Goal: Communication & Community: Answer question/provide support

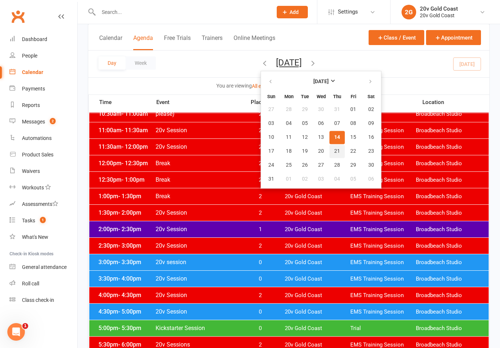
click at [334, 149] on span "21" at bounding box center [337, 151] width 6 height 6
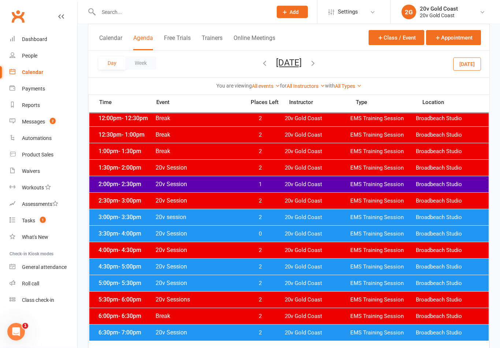
scroll to position [267, 0]
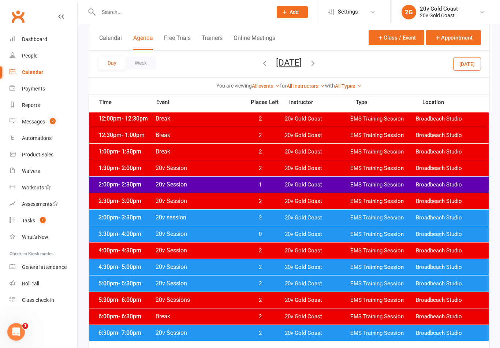
click at [255, 242] on div "3:30pm - 4:00pm 20v Session 0 20v Gold Coast EMS Training Session Broadbeach St…" at bounding box center [289, 234] width 400 height 16
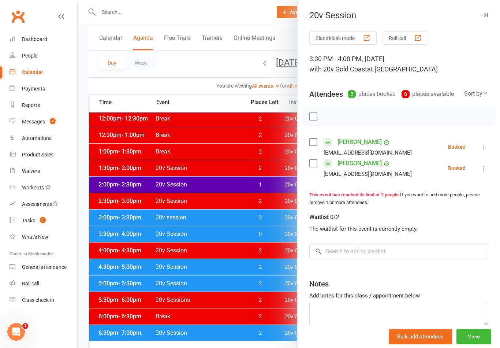
click at [275, 218] on div at bounding box center [289, 174] width 423 height 348
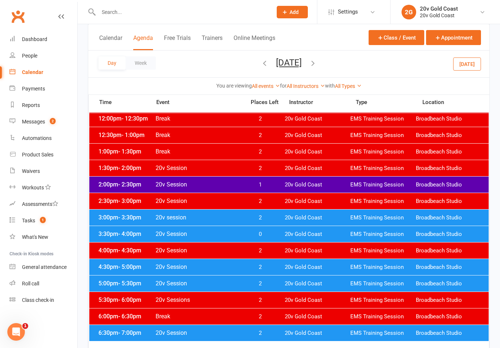
click at [276, 214] on span "2" at bounding box center [260, 217] width 38 height 7
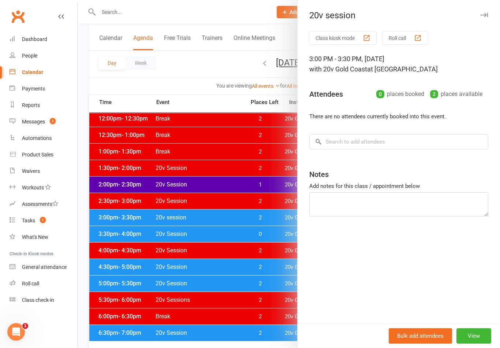
click at [254, 229] on div at bounding box center [289, 174] width 423 height 348
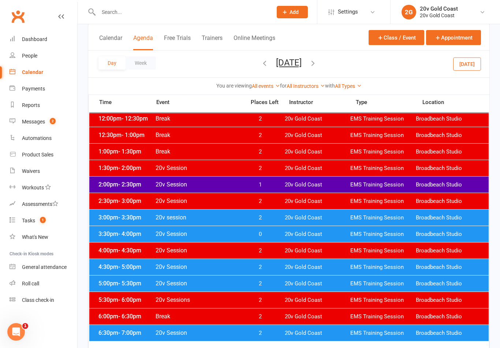
click at [291, 205] on div "2:30pm - 3:00pm 20v Session 2 20v Gold Coast EMS Training Session Broadbeach St…" at bounding box center [289, 201] width 400 height 16
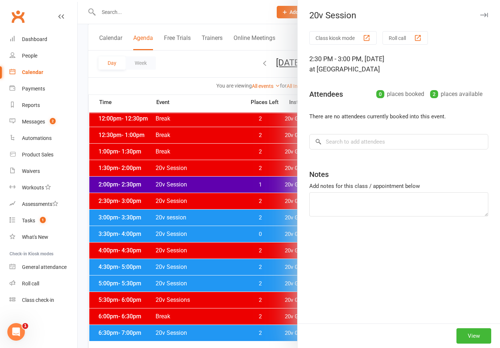
click at [289, 224] on div at bounding box center [289, 174] width 423 height 348
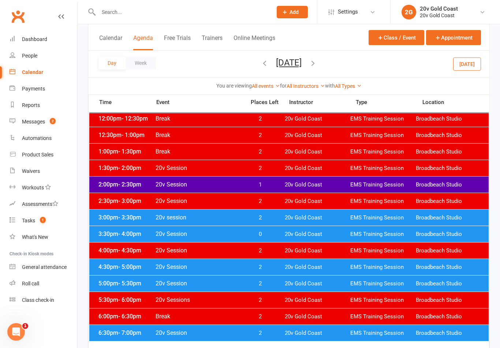
click at [258, 224] on div "3:00pm - 3:30pm 20v session 2 20v Gold Coast EMS Training Session Broadbeach St…" at bounding box center [289, 217] width 400 height 16
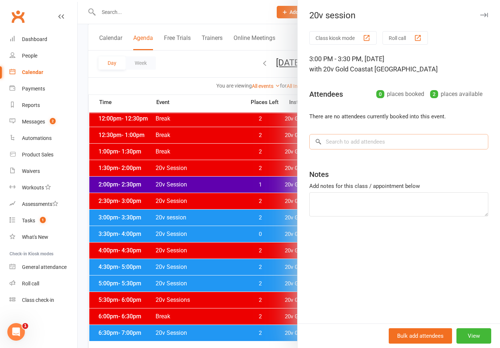
click at [405, 146] on input "search" at bounding box center [398, 141] width 179 height 15
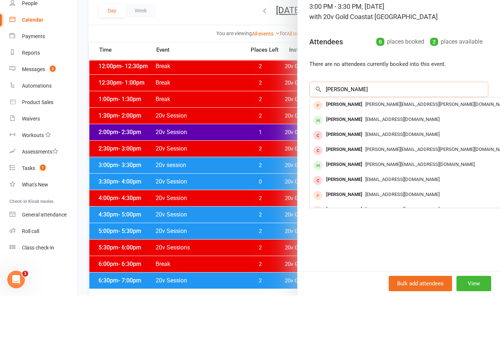
scroll to position [0, 0]
type input "[PERSON_NAME]"
click at [413, 169] on span "[EMAIL_ADDRESS][DOMAIN_NAME]" at bounding box center [402, 171] width 74 height 5
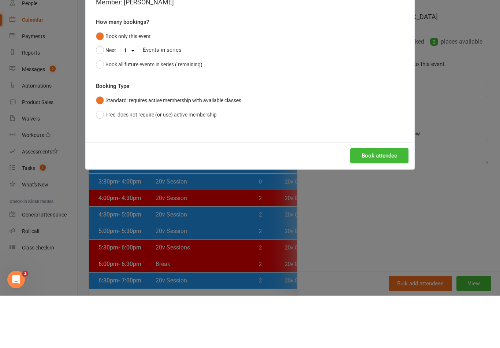
scroll to position [319, 0]
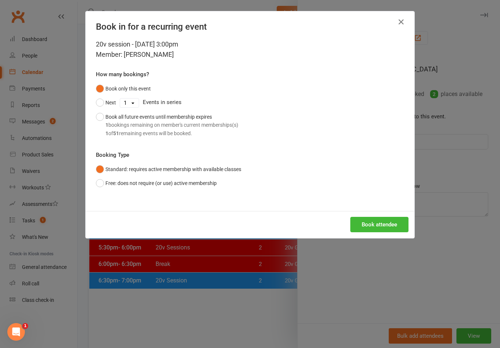
click at [382, 224] on button "Book attendee" at bounding box center [379, 224] width 58 height 15
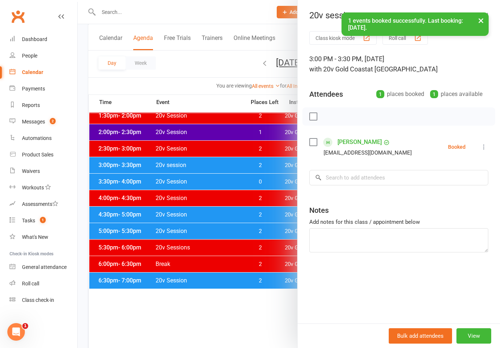
click at [357, 143] on link "[PERSON_NAME]" at bounding box center [360, 142] width 44 height 12
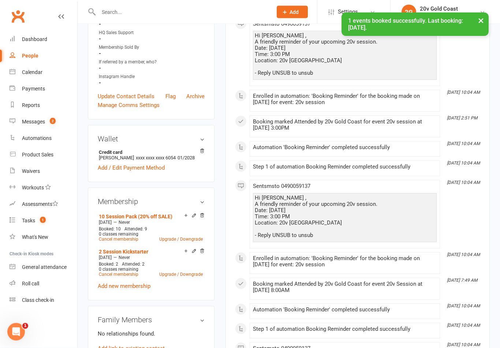
scroll to position [224, 0]
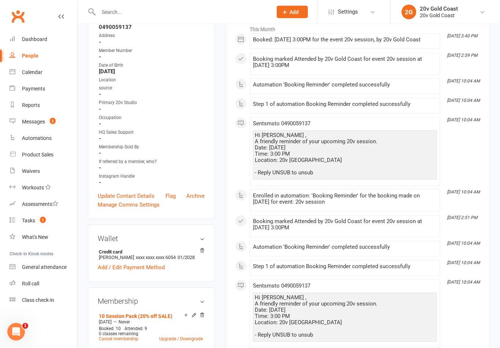
click at [45, 68] on link "Calendar" at bounding box center [44, 72] width 68 height 16
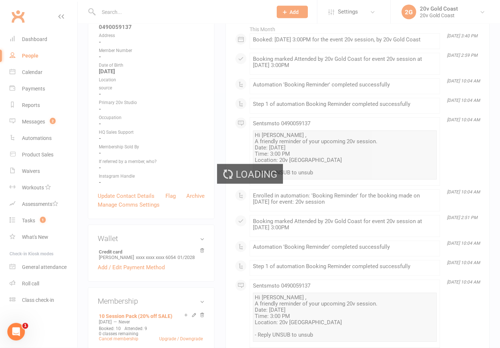
scroll to position [125, 0]
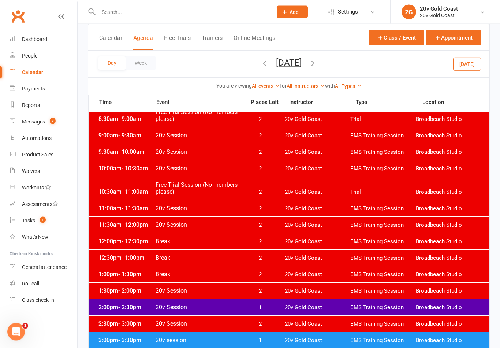
click at [471, 69] on button "[DATE]" at bounding box center [467, 63] width 28 height 13
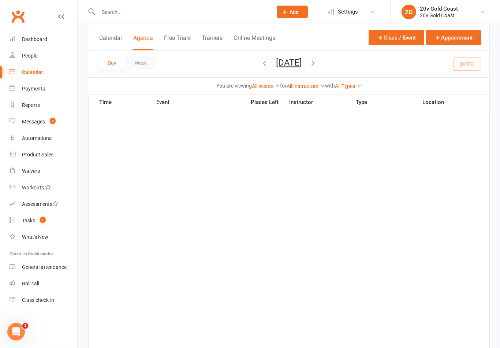
scroll to position [144, 0]
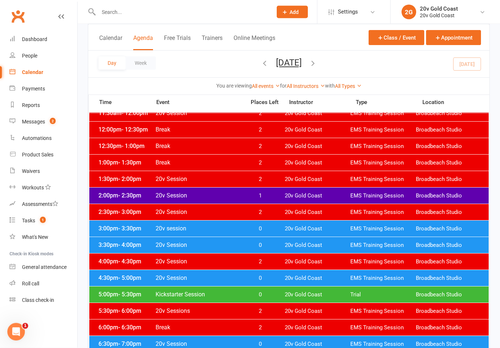
click at [319, 274] on div "4:30pm - 5:00pm 20v Session 0 20v Gold Coast EMS Training Session Broadbeach St…" at bounding box center [289, 278] width 400 height 16
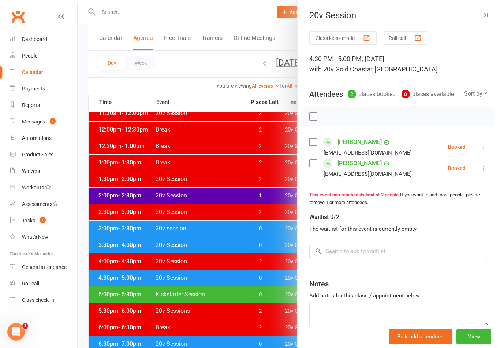
click at [253, 320] on div at bounding box center [289, 174] width 423 height 348
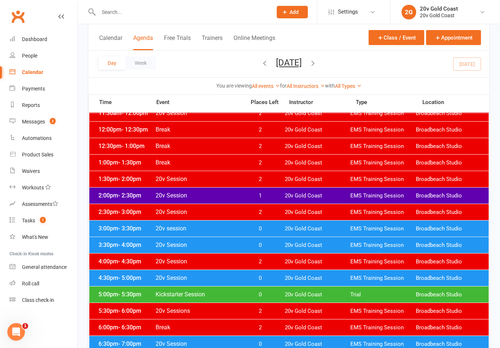
click at [291, 245] on span "20v Gold Coast" at bounding box center [318, 245] width 66 height 7
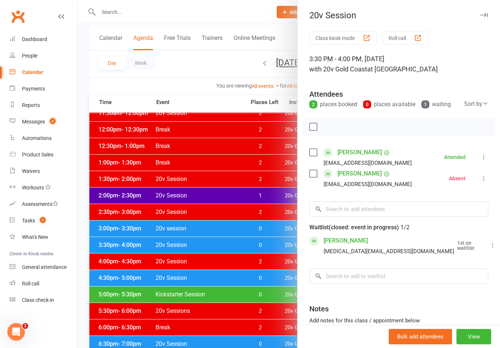
click at [264, 290] on div at bounding box center [289, 174] width 423 height 348
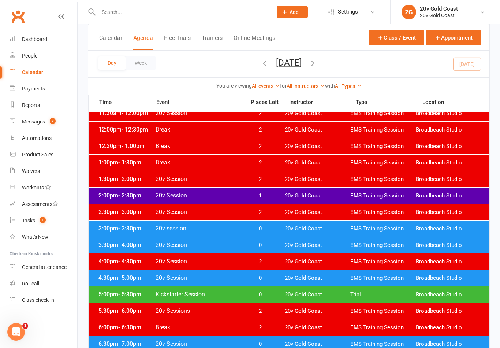
click at [291, 224] on div "3:00pm - 3:30pm 20v session 0 20v Gold Coast EMS Training Session [GEOGRAPHIC_D…" at bounding box center [289, 228] width 400 height 16
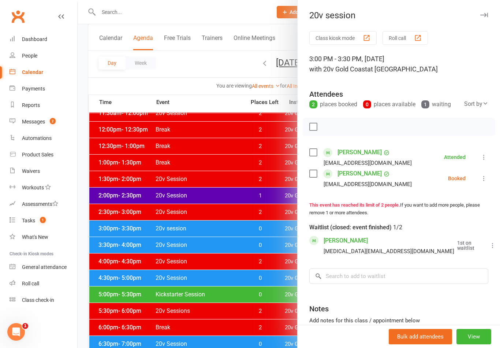
click at [358, 156] on link "[PERSON_NAME]" at bounding box center [360, 152] width 44 height 12
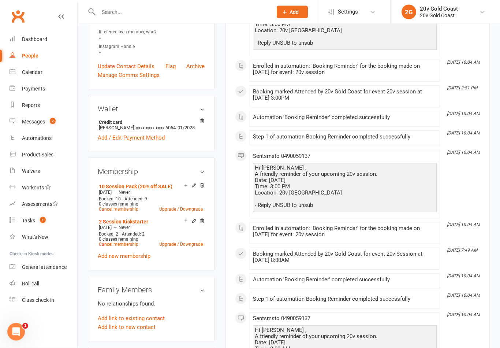
scroll to position [255, 0]
click at [362, 193] on div "Hi [PERSON_NAME] , A friendly reminder of your upcoming 20v session. Date: [DAT…" at bounding box center [345, 187] width 180 height 44
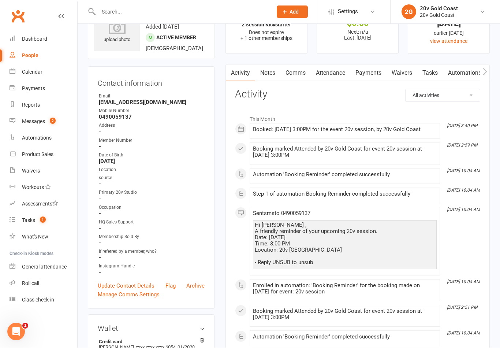
click at [326, 71] on link "Attendance" at bounding box center [331, 73] width 40 height 17
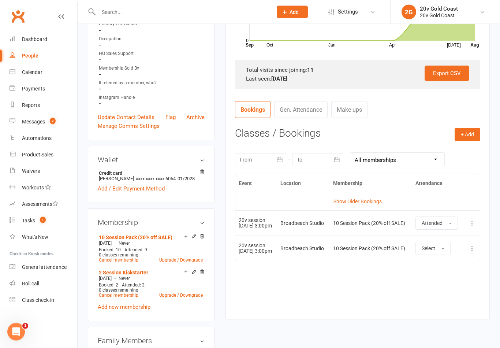
scroll to position [208, 0]
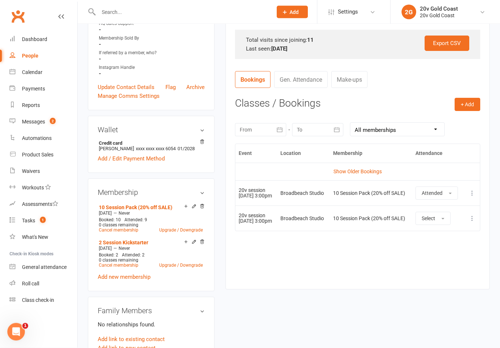
click at [373, 169] on link "Show Older Bookings" at bounding box center [358, 172] width 48 height 6
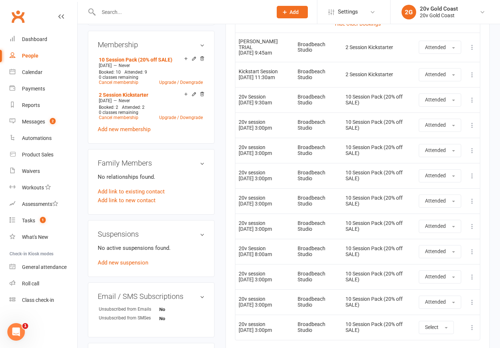
scroll to position [363, 0]
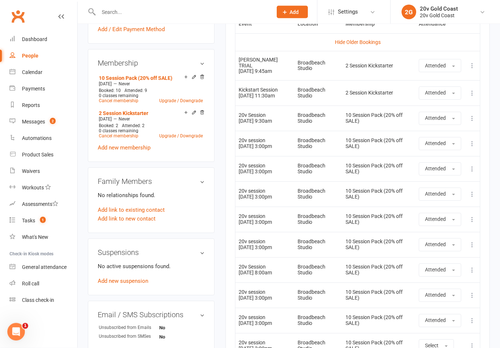
click at [53, 74] on link "Calendar" at bounding box center [44, 72] width 68 height 16
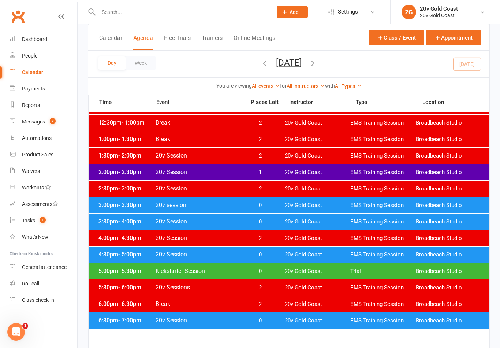
scroll to position [278, 0]
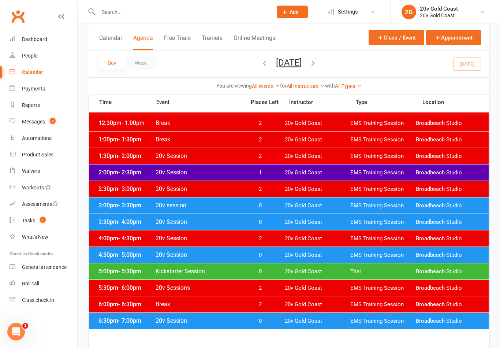
click at [393, 222] on span "EMS Training Session" at bounding box center [383, 222] width 66 height 7
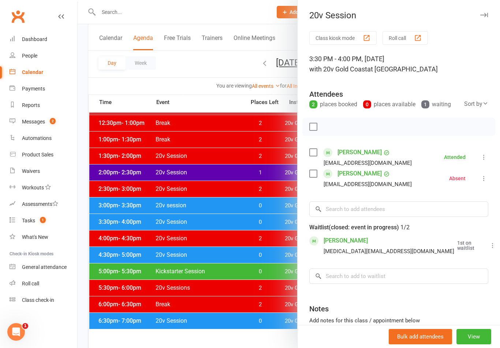
click at [247, 282] on div at bounding box center [289, 174] width 423 height 348
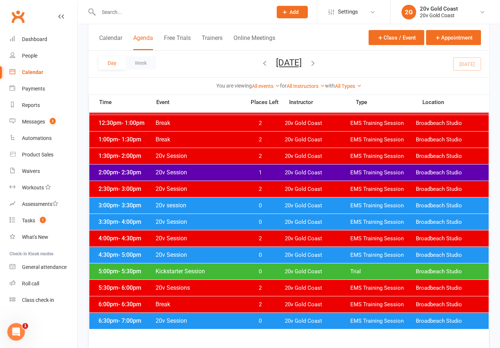
click at [307, 254] on span "20v Gold Coast" at bounding box center [318, 255] width 66 height 7
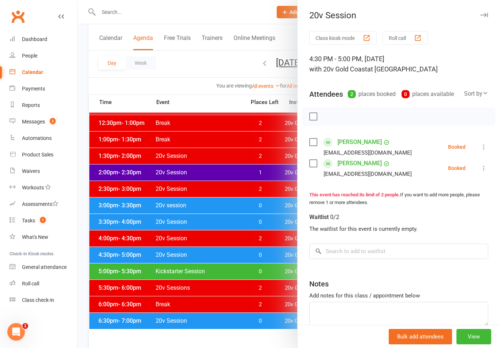
click at [266, 295] on div at bounding box center [289, 174] width 423 height 348
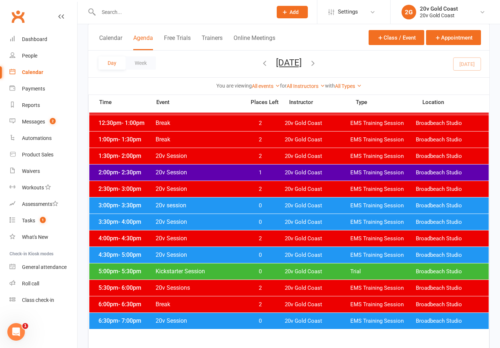
click at [295, 272] on span "20v Gold Coast" at bounding box center [318, 271] width 66 height 7
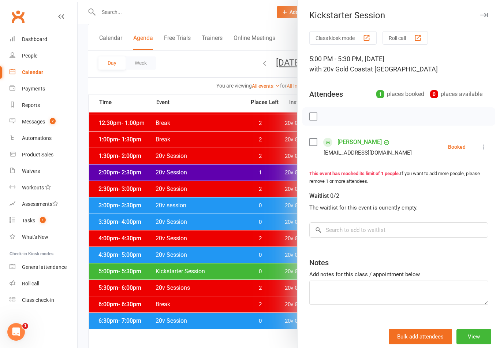
click at [269, 287] on div at bounding box center [289, 174] width 423 height 348
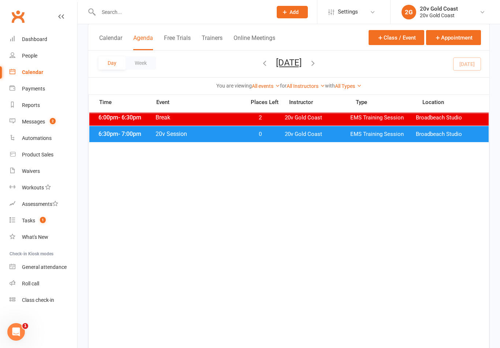
scroll to position [479, 0]
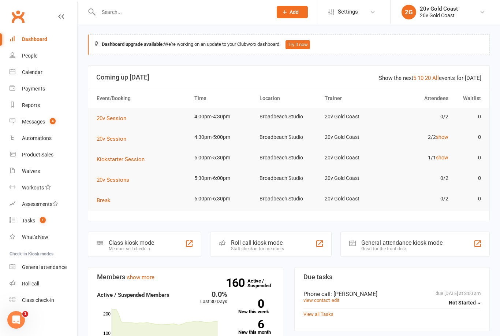
click at [54, 115] on link "Messages 4" at bounding box center [44, 122] width 68 height 16
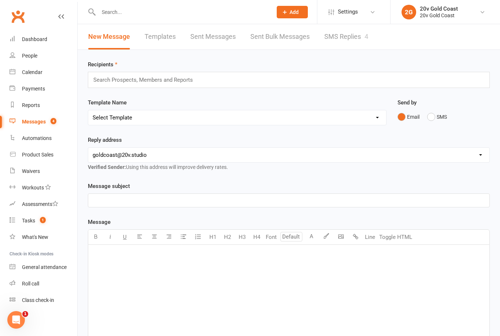
click at [357, 39] on link "SMS Replies 4" at bounding box center [346, 36] width 44 height 25
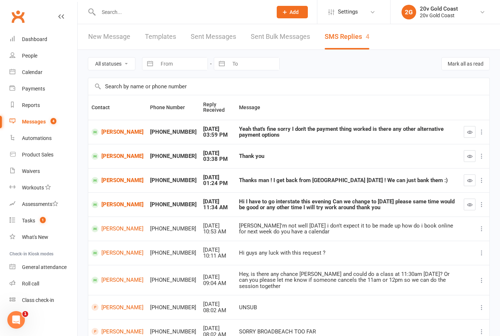
click at [468, 158] on icon "button" at bounding box center [469, 155] width 5 height 5
click at [49, 220] on link "Tasks 1" at bounding box center [44, 220] width 68 height 16
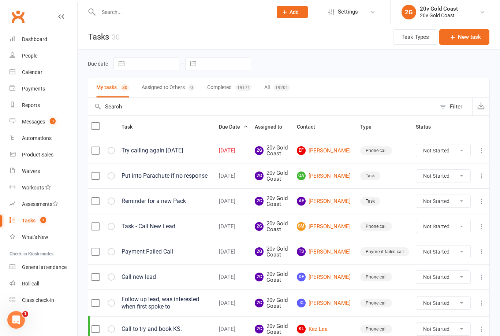
click at [349, 152] on link "EF Elise Frances" at bounding box center [325, 150] width 57 height 9
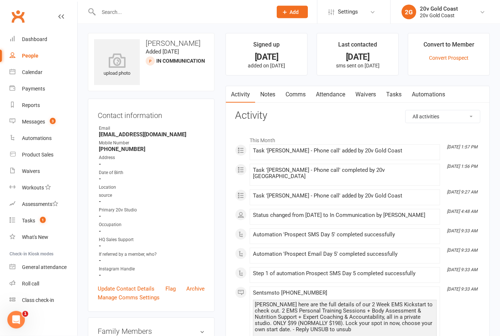
scroll to position [1, 0]
click at [273, 93] on link "Notes" at bounding box center [267, 94] width 25 height 17
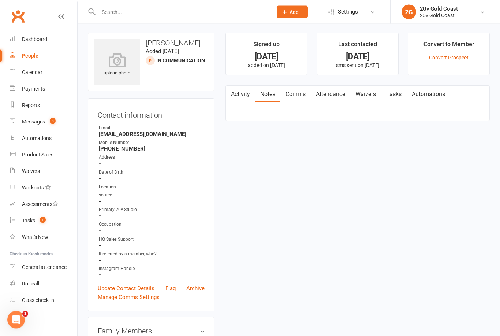
scroll to position [2, 0]
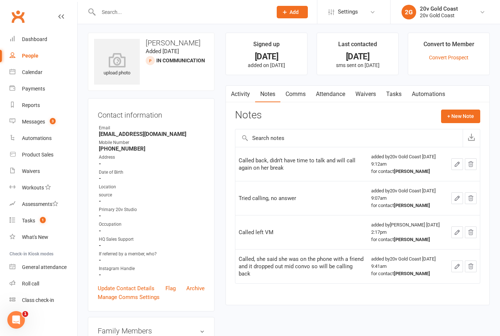
click at [466, 111] on button "+ New Note" at bounding box center [460, 115] width 39 height 13
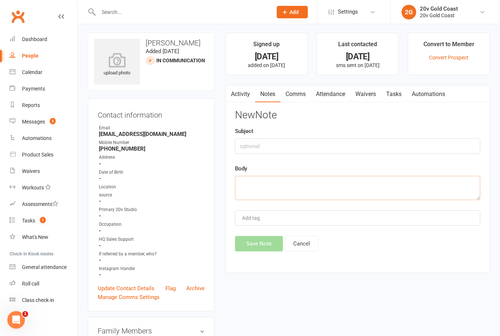
click at [352, 192] on textarea at bounding box center [357, 188] width 245 height 24
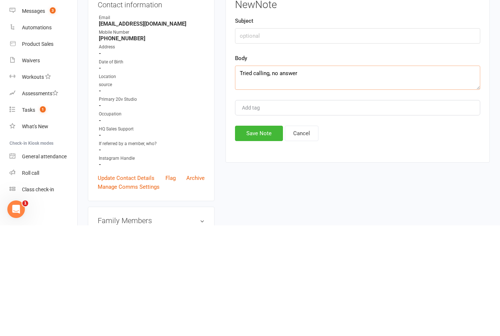
type textarea "Tried calling, no answer"
click at [260, 236] on button "Save Note" at bounding box center [259, 243] width 48 height 15
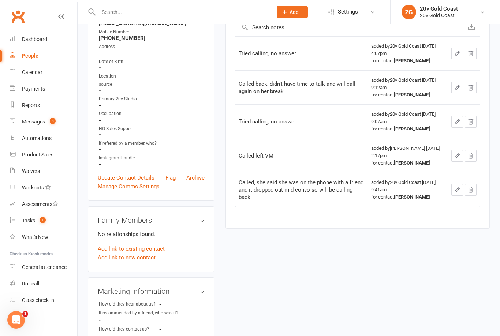
click at [50, 218] on link "Tasks 1" at bounding box center [44, 220] width 68 height 16
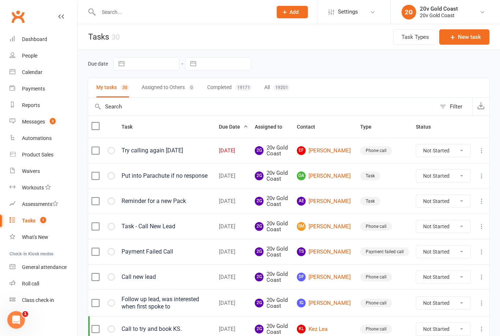
click at [452, 154] on select "Not Started In Progress Waiting Complete" at bounding box center [443, 150] width 54 height 12
select select "unstarted"
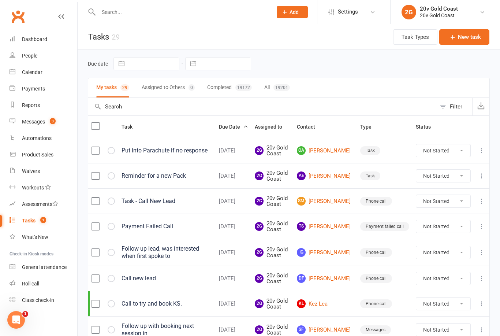
click at [47, 120] on count-badge "3" at bounding box center [51, 122] width 10 height 6
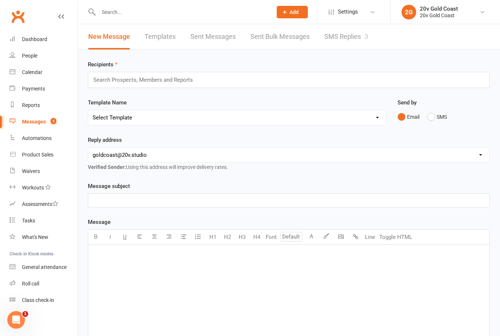
click at [356, 34] on link "SMS Replies 3" at bounding box center [346, 36] width 44 height 25
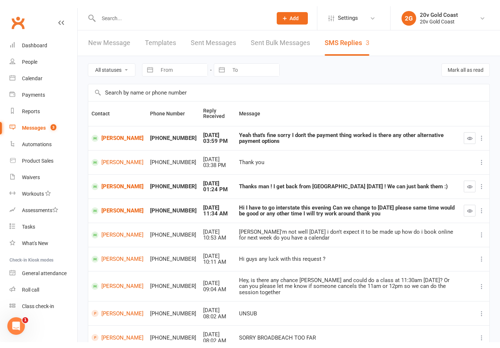
scroll to position [1, 0]
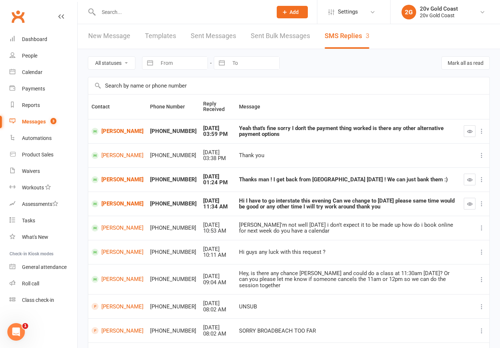
click at [41, 76] on link "Calendar" at bounding box center [44, 72] width 68 height 16
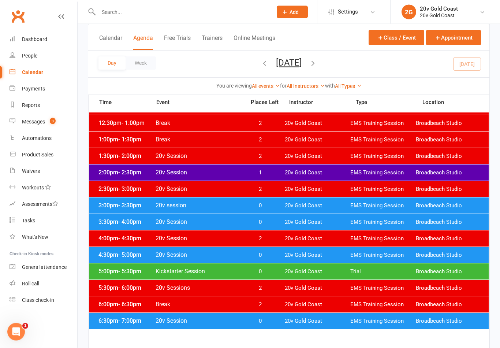
scroll to position [279, 0]
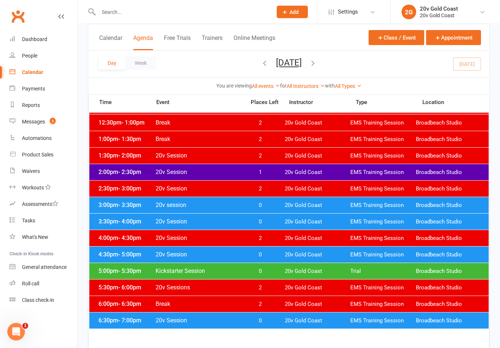
click at [318, 255] on span "20v Gold Coast" at bounding box center [318, 255] width 66 height 7
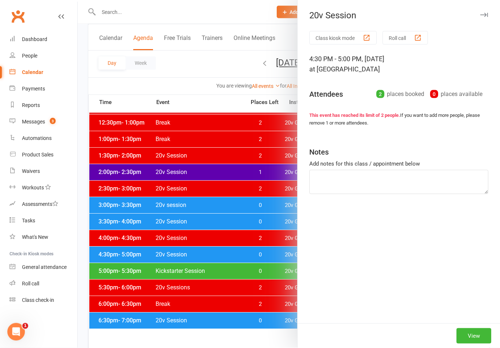
scroll to position [279, 0]
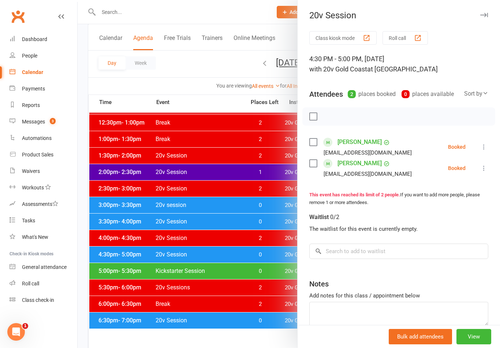
click at [155, 261] on div at bounding box center [289, 174] width 423 height 348
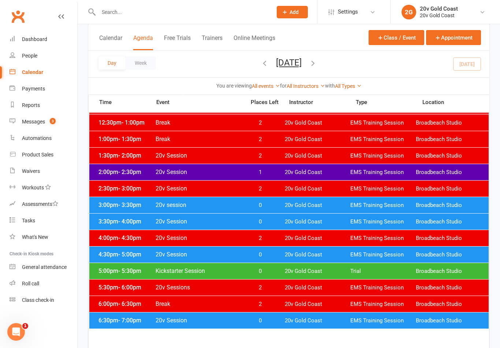
click at [156, 268] on span "Kickstarter Session" at bounding box center [198, 270] width 86 height 7
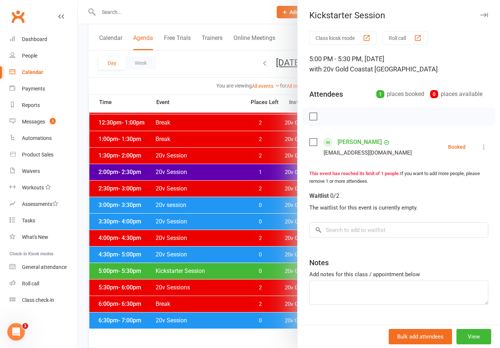
click at [167, 273] on div at bounding box center [289, 174] width 423 height 348
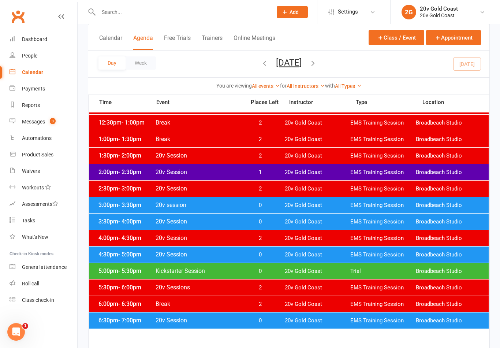
click at [170, 274] on span "Kickstarter Session" at bounding box center [198, 270] width 86 height 7
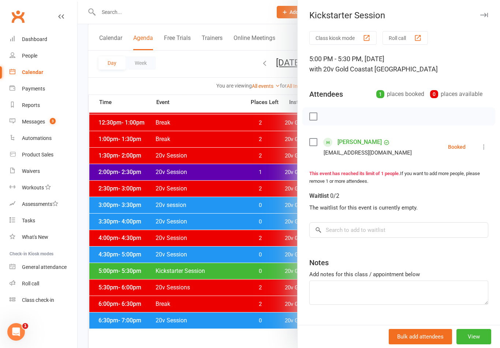
click at [360, 146] on link "[PERSON_NAME]" at bounding box center [360, 142] width 44 height 12
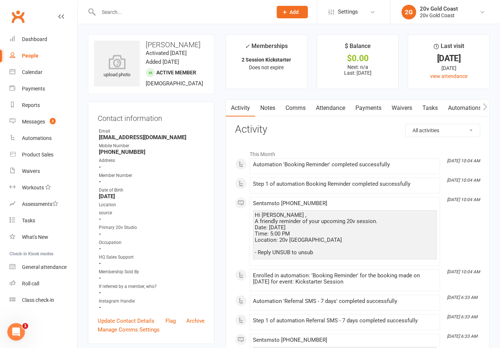
click at [264, 104] on link "Notes" at bounding box center [267, 108] width 25 height 17
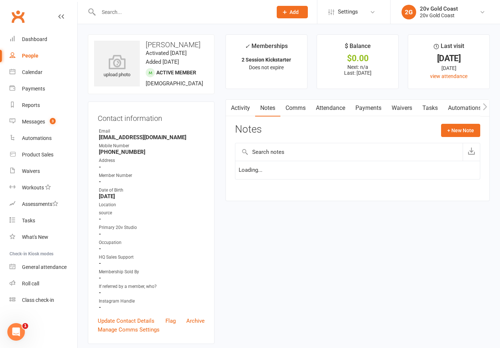
scroll to position [11, 0]
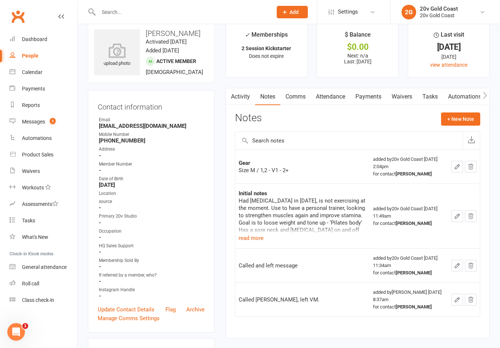
click at [242, 97] on link "Activity" at bounding box center [240, 96] width 29 height 17
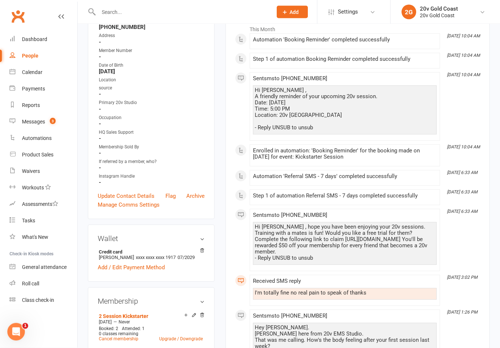
scroll to position [125, 0]
click at [48, 127] on link "Messages 3" at bounding box center [44, 122] width 68 height 16
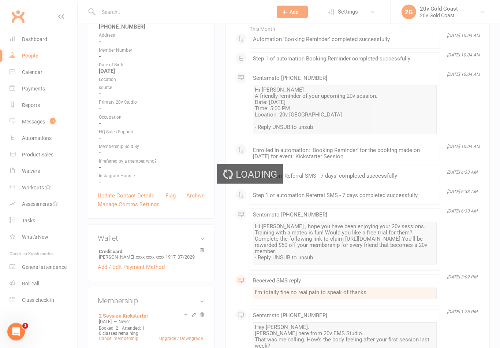
scroll to position [125, 0]
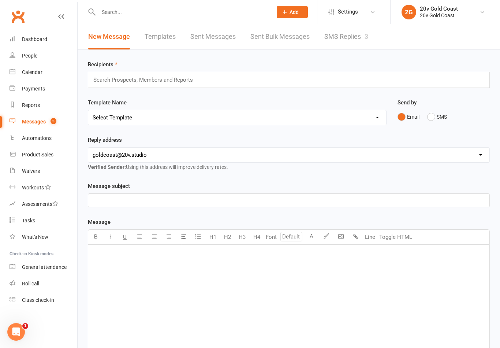
click at [357, 45] on link "SMS Replies 3" at bounding box center [346, 36] width 44 height 25
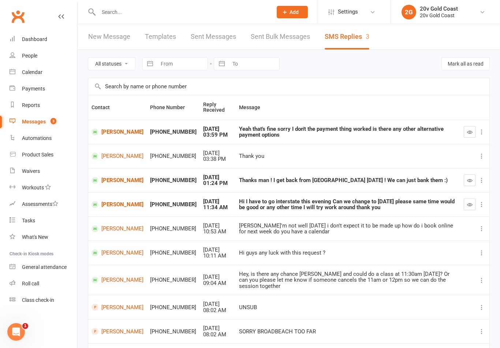
click at [105, 179] on link "Keegan Parks" at bounding box center [118, 180] width 52 height 7
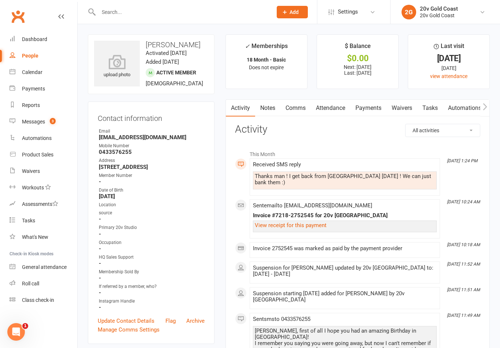
click at [334, 108] on link "Attendance" at bounding box center [331, 108] width 40 height 17
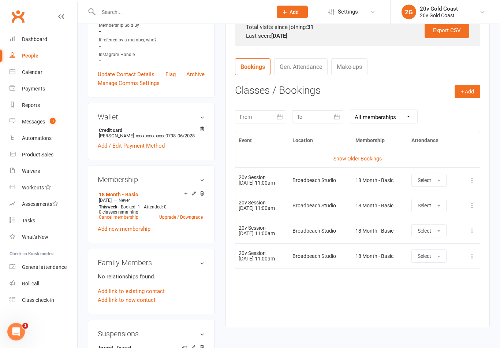
scroll to position [241, 0]
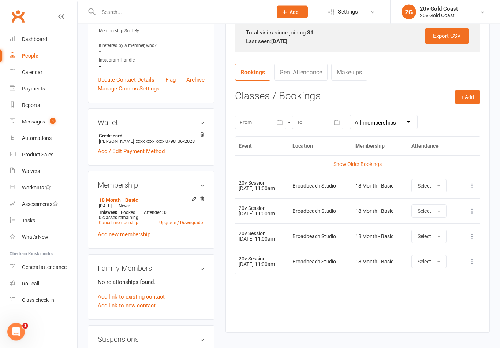
click at [356, 161] on link "Show Older Bookings" at bounding box center [358, 164] width 48 height 6
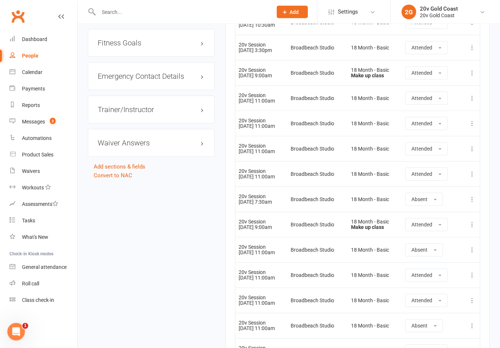
scroll to position [783, 0]
click at [35, 335] on nav "Clubworx Dashboard People Calendar Payments Reports Messages 3 Automations Prod…" at bounding box center [39, 176] width 78 height 348
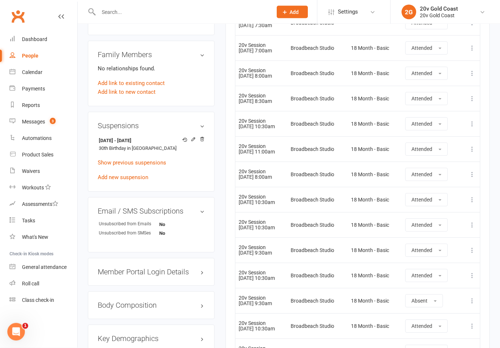
click at [33, 75] on div "Calendar" at bounding box center [32, 72] width 21 height 6
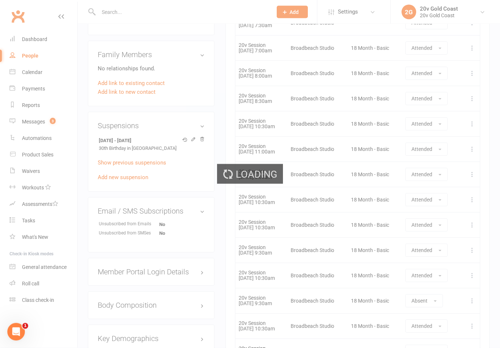
scroll to position [454, 0]
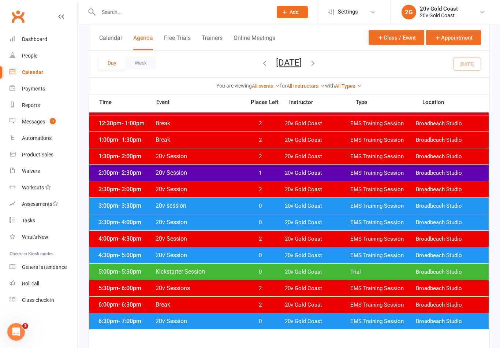
scroll to position [305, 0]
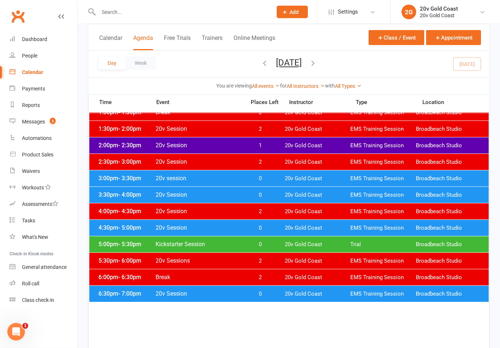
click at [253, 226] on span "0" at bounding box center [260, 228] width 38 height 7
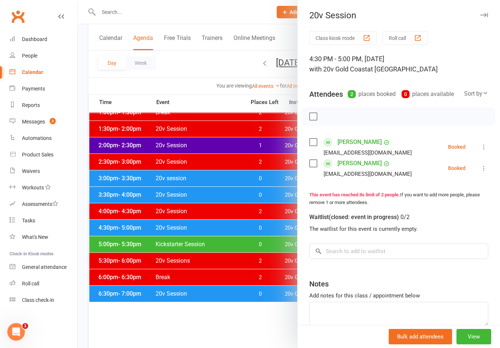
click at [374, 143] on link "[PERSON_NAME]" at bounding box center [360, 142] width 44 height 12
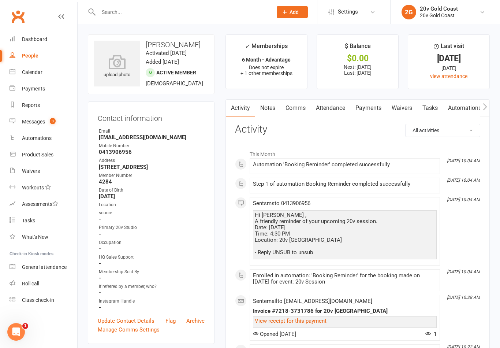
click at [335, 107] on link "Attendance" at bounding box center [331, 108] width 40 height 17
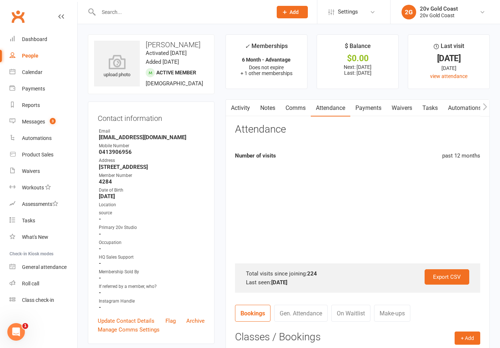
scroll to position [11, 0]
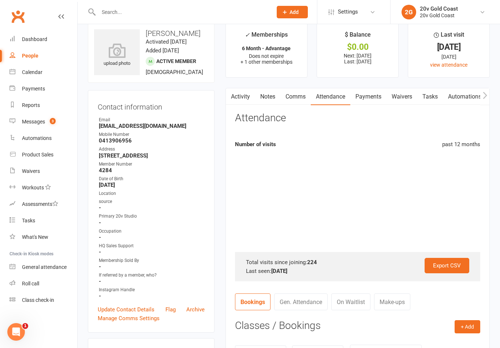
click at [300, 96] on link "Comms" at bounding box center [296, 96] width 30 height 17
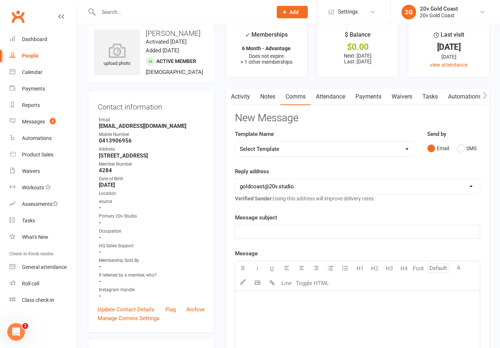
click at [468, 153] on button "SMS" at bounding box center [467, 148] width 20 height 14
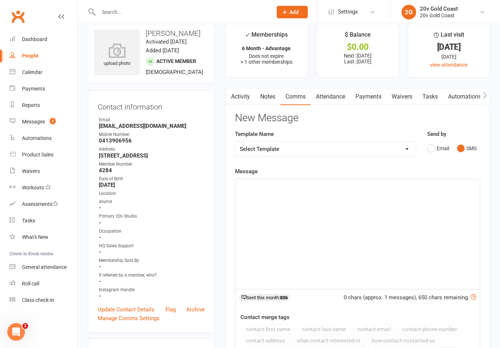
click at [358, 229] on div "﻿" at bounding box center [357, 234] width 245 height 110
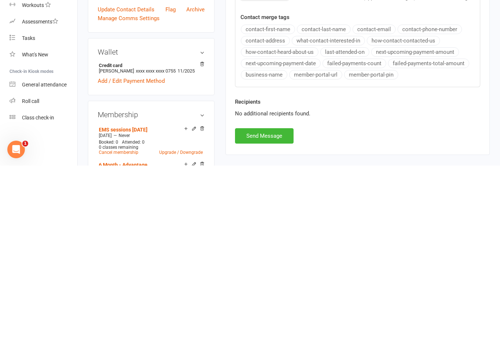
click at [268, 311] on button "Send Message" at bounding box center [264, 318] width 59 height 15
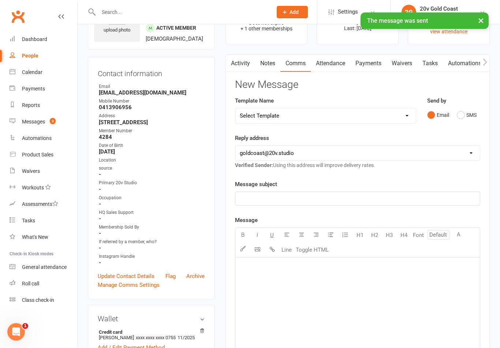
scroll to position [30, 0]
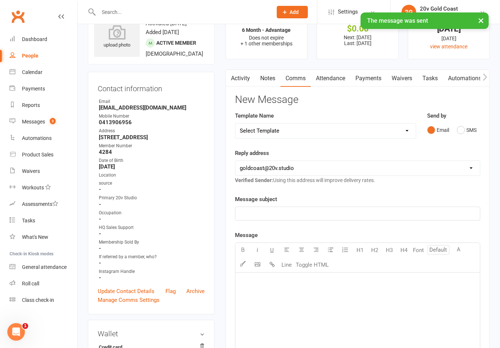
click at [37, 123] on div "Messages" at bounding box center [33, 122] width 23 height 6
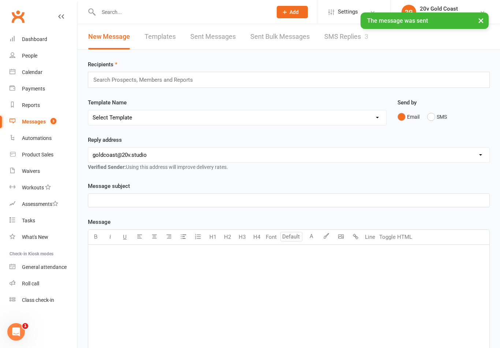
click at [350, 42] on link "SMS Replies 3" at bounding box center [346, 36] width 44 height 25
